Goal: Information Seeking & Learning: Learn about a topic

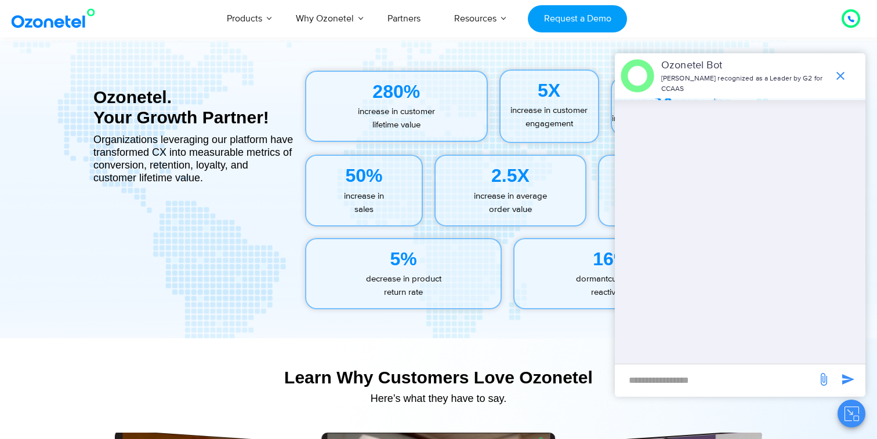
scroll to position [5022, 0]
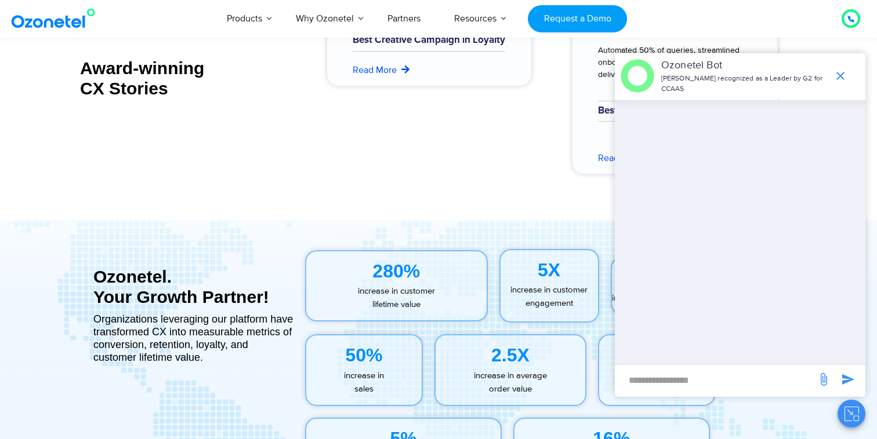
click at [841, 77] on icon "end chat or minimize" at bounding box center [840, 76] width 14 height 14
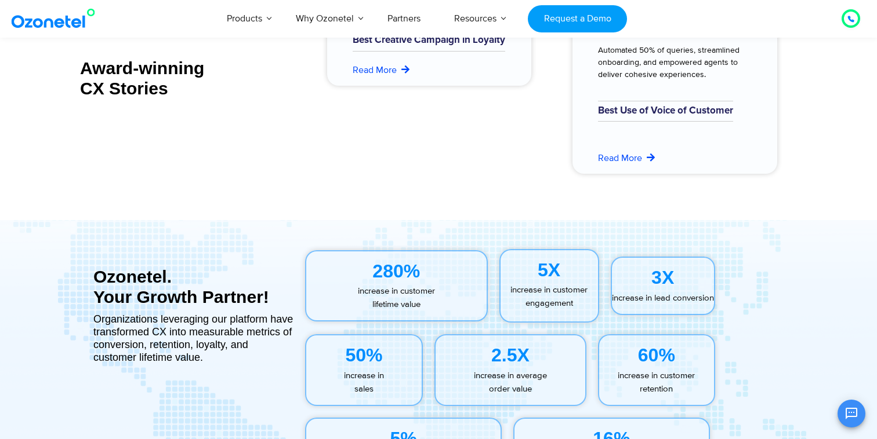
click at [67, 37] on div "Click to talk to us! Call in progress... [PHONE_NUMBER] Products AI & CX Voice …" at bounding box center [438, 18] width 877 height 38
click at [67, 28] on img at bounding box center [56, 18] width 94 height 21
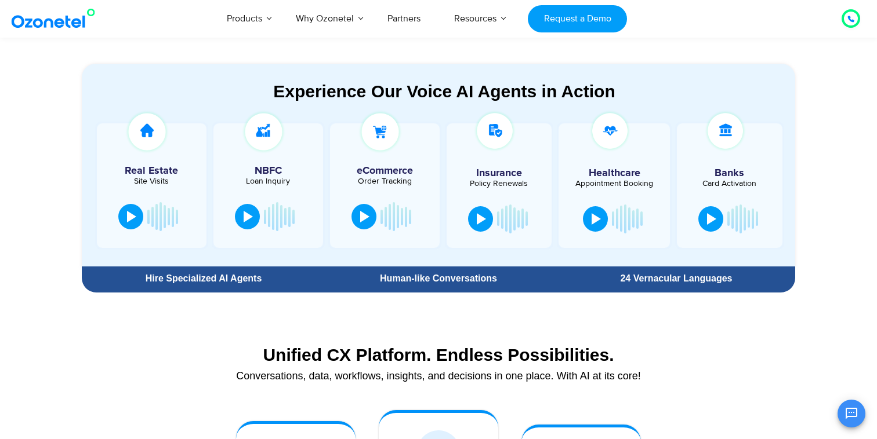
scroll to position [613, 0]
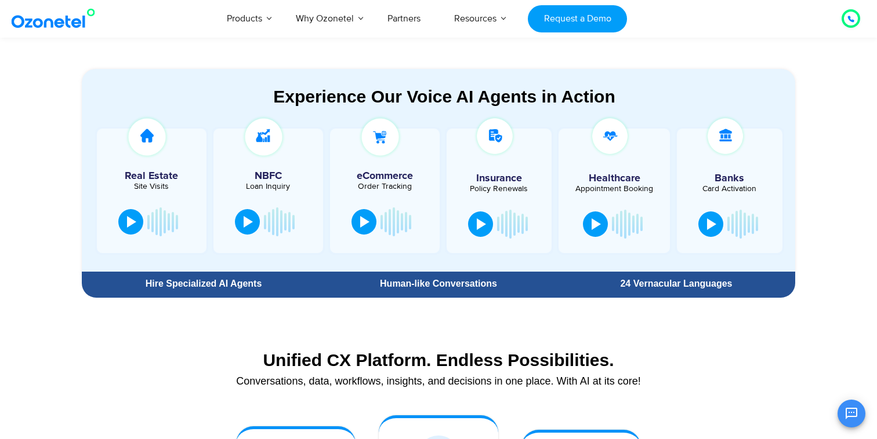
click at [686, 286] on div "24 Vernacular Languages" at bounding box center [676, 283] width 226 height 9
click at [685, 286] on div "24 Vernacular Languages" at bounding box center [676, 283] width 226 height 9
click at [399, 279] on div "Human-like Conversations" at bounding box center [438, 283] width 226 height 9
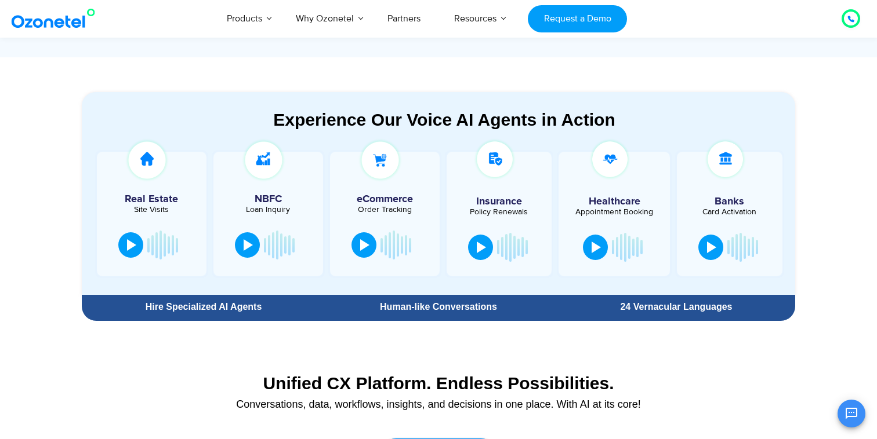
scroll to position [579, 0]
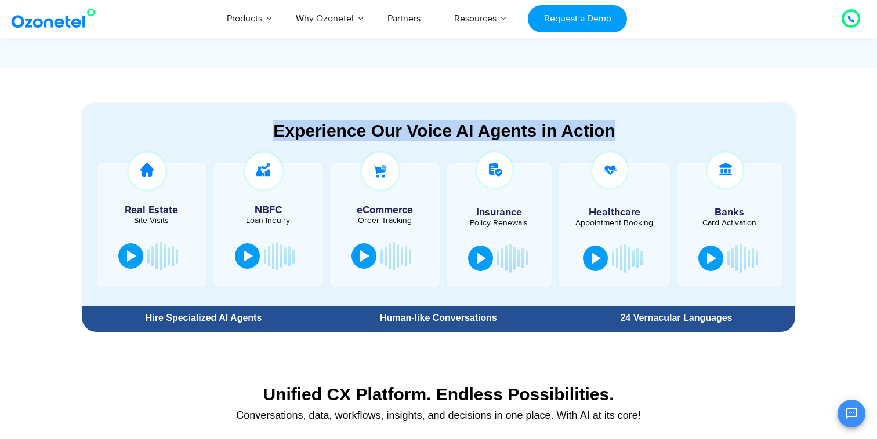
drag, startPoint x: 638, startPoint y: 129, endPoint x: 184, endPoint y: 115, distance: 453.6
click at [184, 115] on section "Experience Our Voice AI Agents in Action Real Estate Site Visits NBFC Loan Inqu…" at bounding box center [438, 204] width 713 height 203
click at [267, 133] on div "Experience Our Voice AI Agents in Action" at bounding box center [444, 131] width 702 height 20
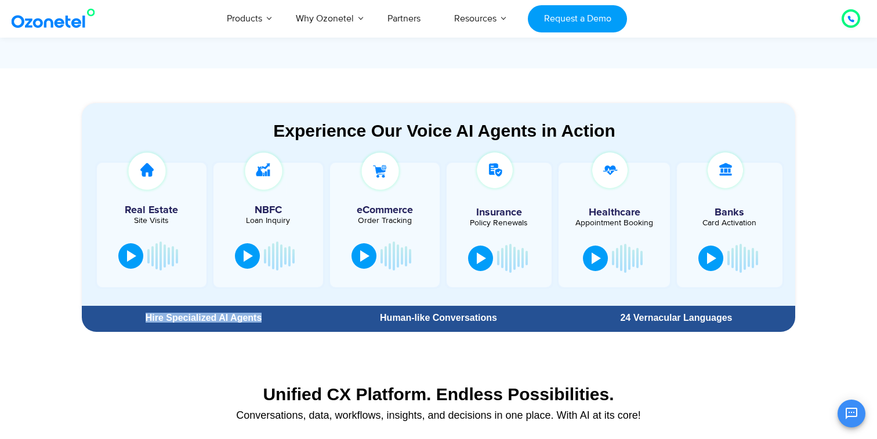
drag, startPoint x: 271, startPoint y: 315, endPoint x: 142, endPoint y: 314, distance: 129.3
click at [141, 314] on div "Hire Specialized AI Agents" at bounding box center [204, 318] width 232 height 9
click at [332, 321] on div "Human-like Conversations" at bounding box center [438, 318] width 226 height 9
drag, startPoint x: 379, startPoint y: 321, endPoint x: 540, endPoint y: 313, distance: 161.4
click at [540, 313] on div "Human-like Conversations" at bounding box center [438, 318] width 238 height 21
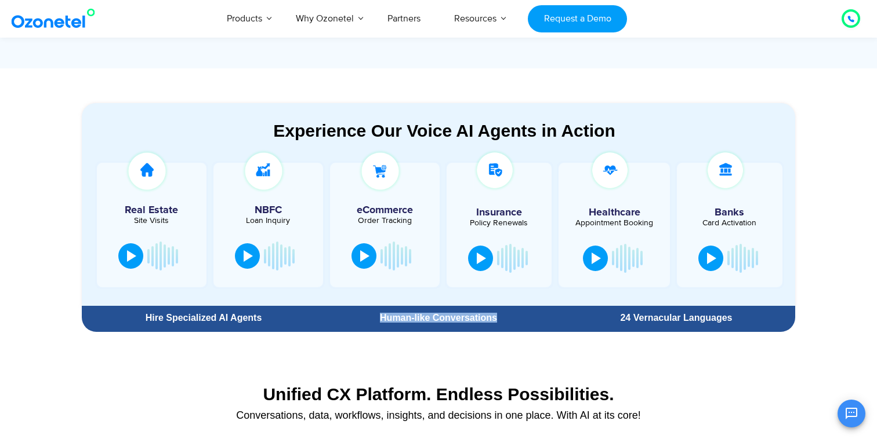
drag, startPoint x: 532, startPoint y: 319, endPoint x: 368, endPoint y: 311, distance: 163.7
click at [368, 311] on div "Human-like Conversations" at bounding box center [438, 318] width 238 height 21
click at [685, 319] on div "24 Vernacular Languages" at bounding box center [676, 318] width 226 height 9
click at [444, 311] on div "Human-like Conversations" at bounding box center [438, 318] width 238 height 21
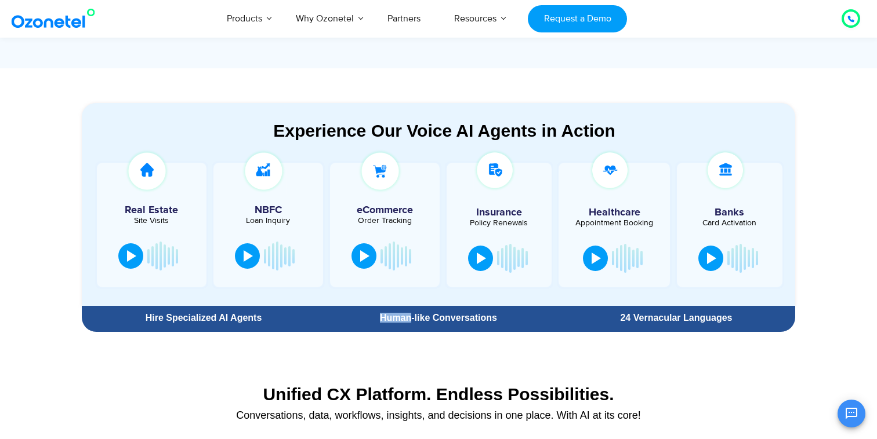
click at [444, 311] on div "Human-like Conversations" at bounding box center [438, 318] width 238 height 21
click at [444, 314] on div "Human-like Conversations" at bounding box center [438, 318] width 226 height 9
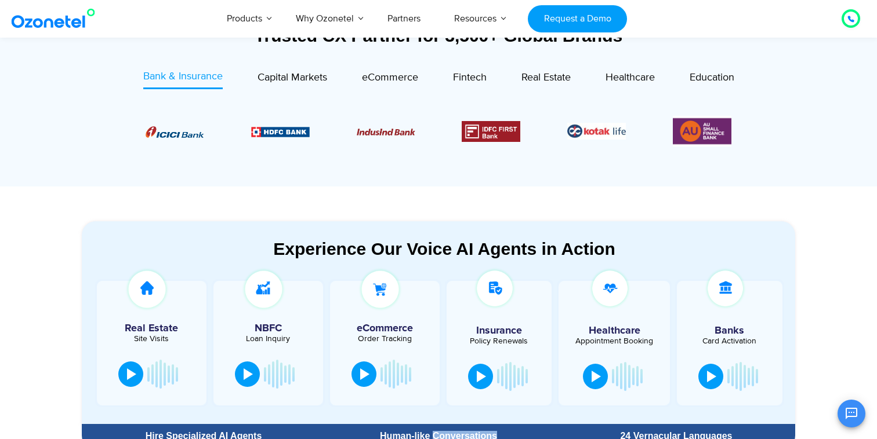
scroll to position [459, 0]
